Goal: Navigation & Orientation: Locate item on page

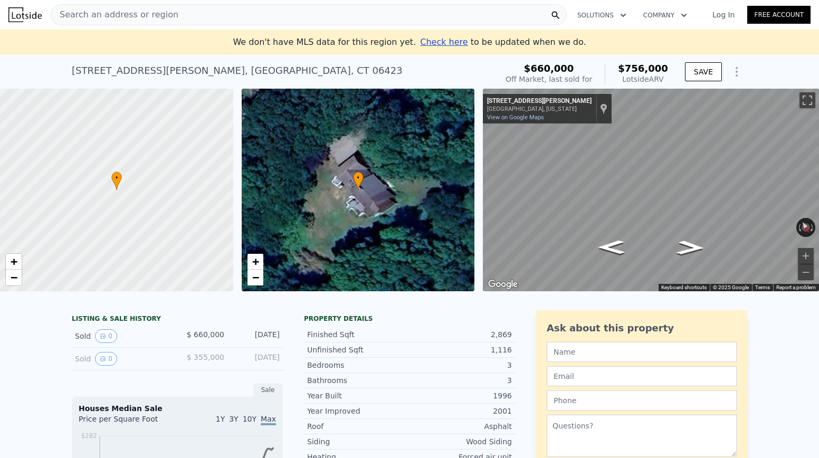
click at [381, 218] on div "• + −" at bounding box center [358, 190] width 233 height 203
click at [329, 211] on div "• + −" at bounding box center [358, 190] width 233 height 203
click at [258, 259] on span "+" at bounding box center [255, 261] width 7 height 13
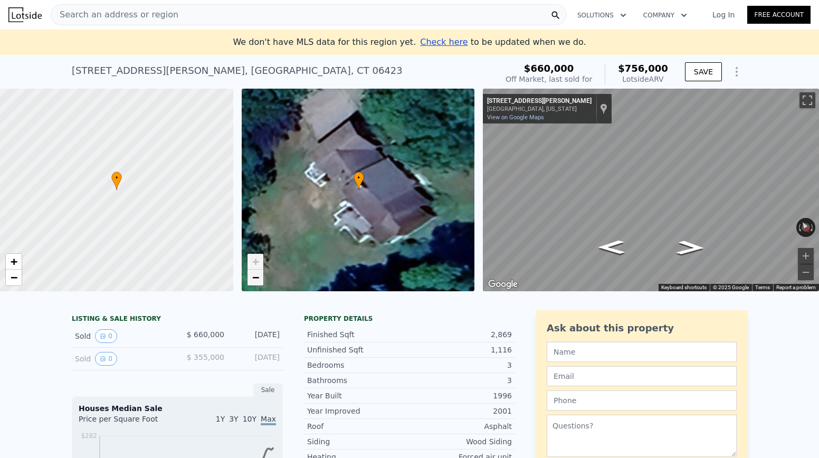
click at [257, 277] on span "−" at bounding box center [255, 277] width 7 height 13
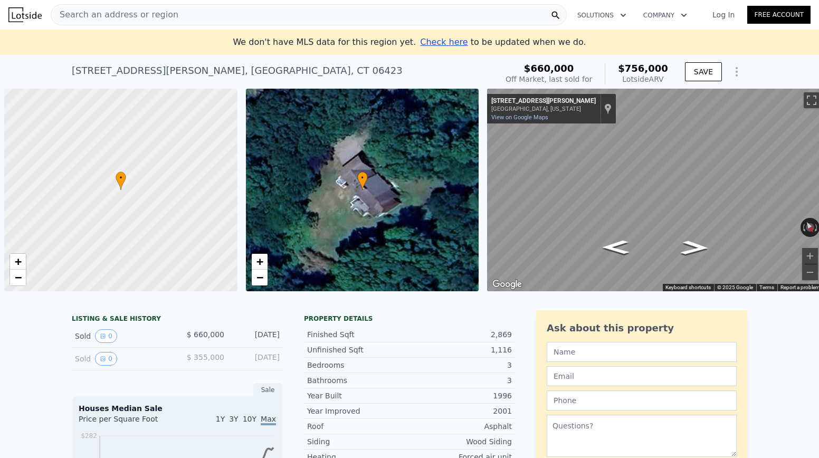
scroll to position [0, 4]
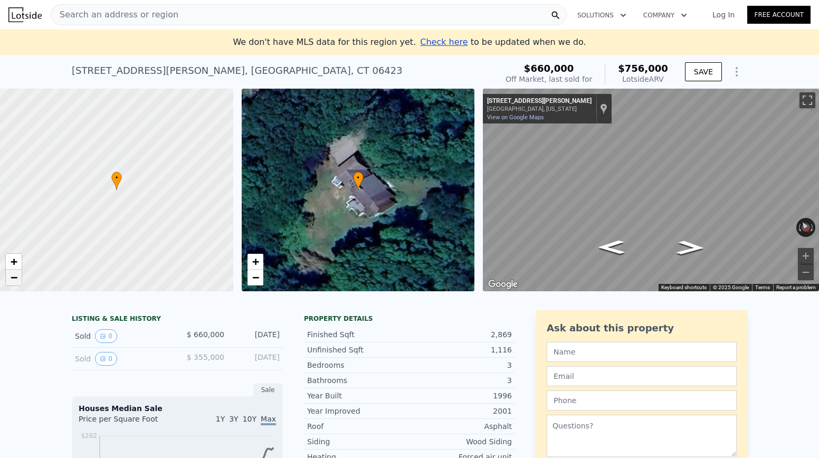
click at [14, 280] on span "−" at bounding box center [14, 277] width 7 height 13
drag, startPoint x: 63, startPoint y: 239, endPoint x: 178, endPoint y: 237, distance: 115.5
click at [178, 237] on div at bounding box center [117, 190] width 280 height 243
click at [15, 262] on span "+" at bounding box center [14, 261] width 7 height 13
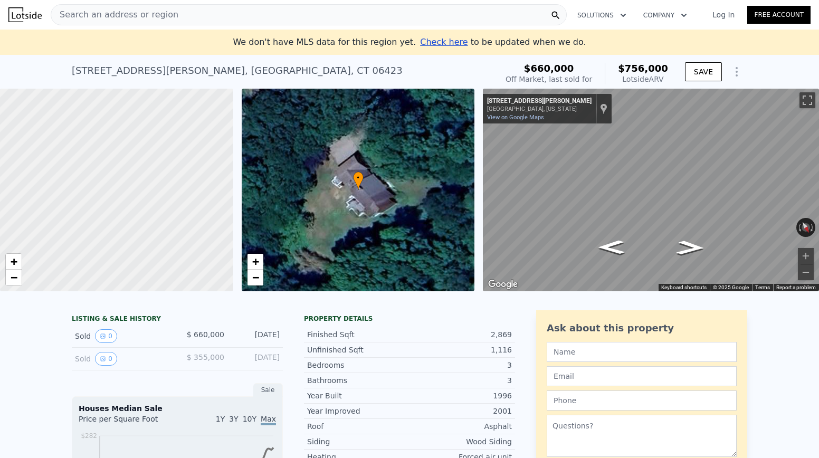
drag, startPoint x: 82, startPoint y: 245, endPoint x: 37, endPoint y: 219, distance: 52.0
click at [37, 219] on div at bounding box center [117, 190] width 280 height 243
drag, startPoint x: 152, startPoint y: 230, endPoint x: 54, endPoint y: 226, distance: 97.7
click at [54, 226] on div at bounding box center [117, 190] width 280 height 243
drag, startPoint x: 177, startPoint y: 210, endPoint x: 121, endPoint y: 222, distance: 56.6
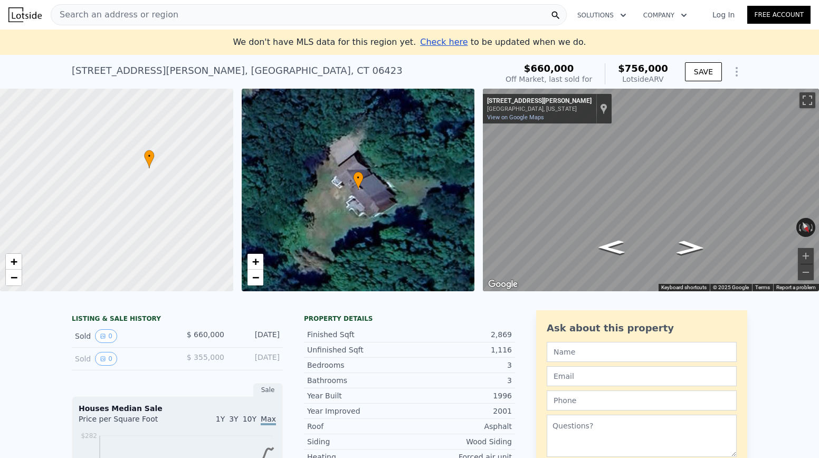
click at [121, 222] on div at bounding box center [117, 190] width 280 height 243
click at [121, 200] on div at bounding box center [117, 190] width 280 height 243
click at [120, 199] on div at bounding box center [117, 190] width 280 height 243
drag, startPoint x: 202, startPoint y: 203, endPoint x: 105, endPoint y: 237, distance: 102.6
click at [105, 237] on div at bounding box center [117, 190] width 280 height 243
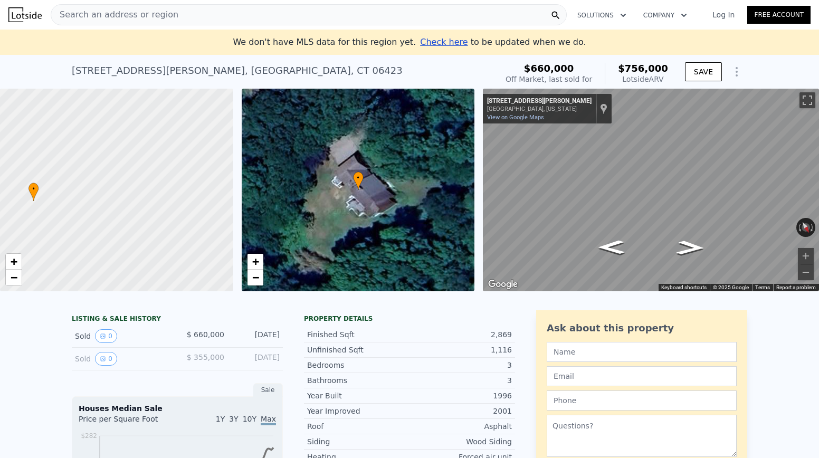
drag, startPoint x: 192, startPoint y: 218, endPoint x: 173, endPoint y: 228, distance: 21.2
click at [173, 228] on div at bounding box center [117, 190] width 280 height 243
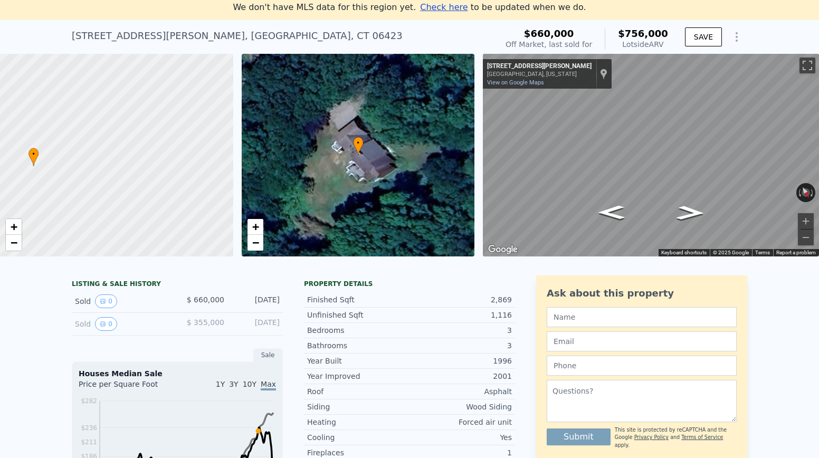
scroll to position [37, 0]
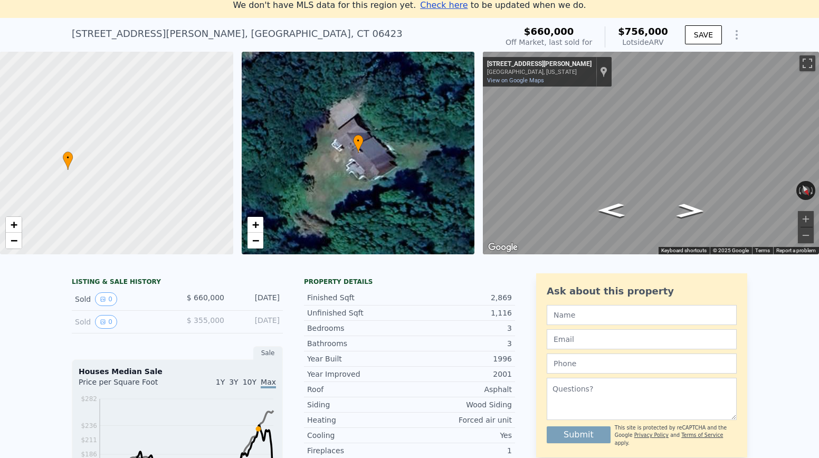
drag, startPoint x: 179, startPoint y: 127, endPoint x: 214, endPoint y: 132, distance: 34.8
click at [214, 132] on div at bounding box center [117, 153] width 280 height 243
